Goal: Complete application form

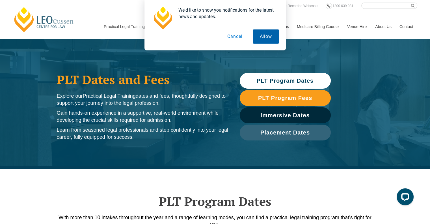
click at [259, 36] on button "Allow" at bounding box center [266, 36] width 26 height 14
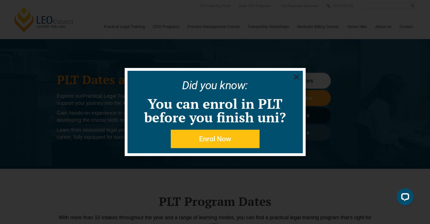
click at [296, 77] on use "Close" at bounding box center [296, 77] width 5 height 5
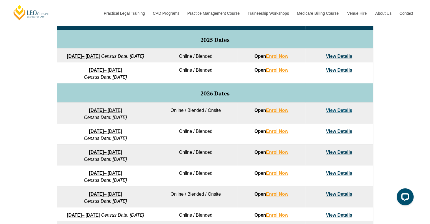
scroll to position [298, 0]
